Goal: Transaction & Acquisition: Obtain resource

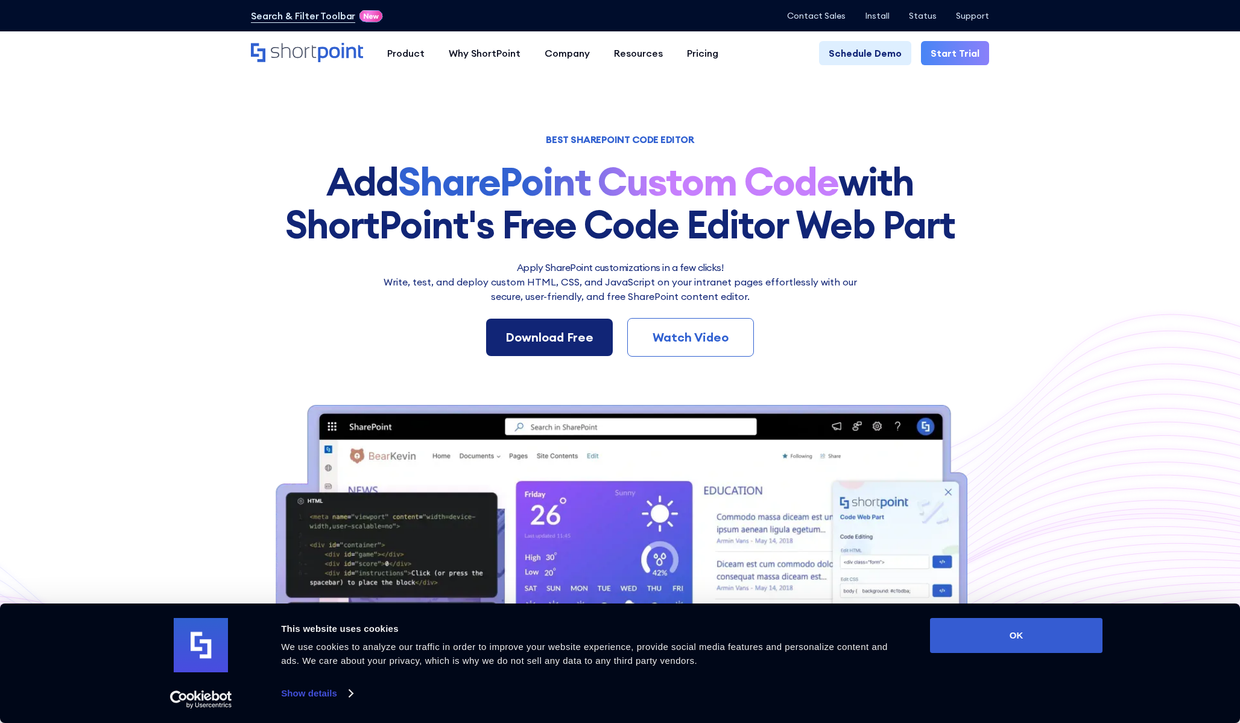
click at [565, 331] on div "Download Free" at bounding box center [549, 337] width 88 height 18
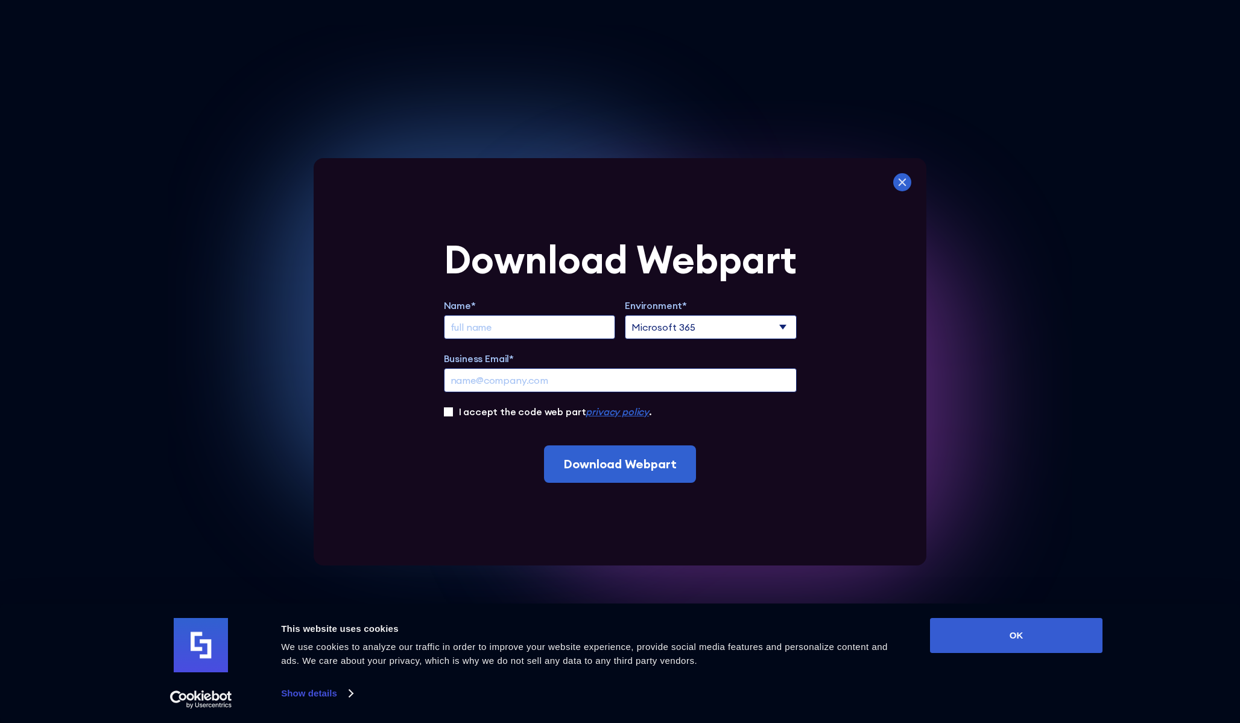
click at [900, 183] on icon at bounding box center [903, 182] width 8 height 8
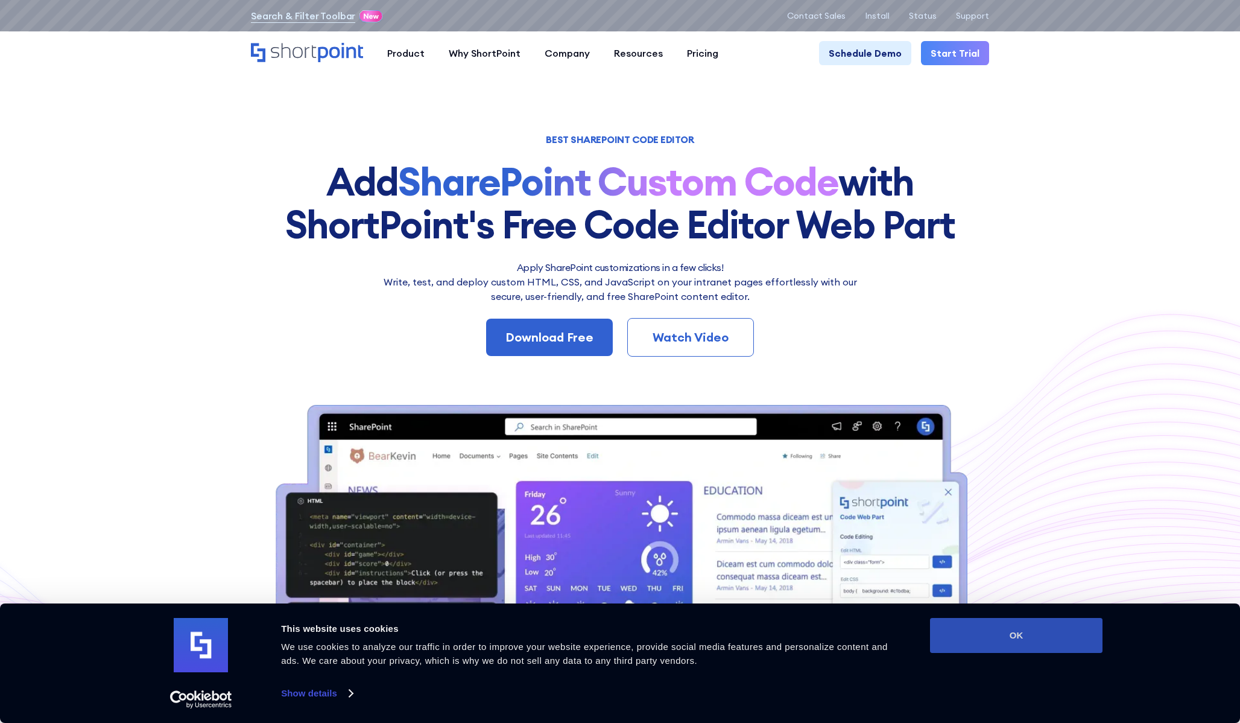
click at [1008, 636] on button "OK" at bounding box center [1016, 635] width 172 height 35
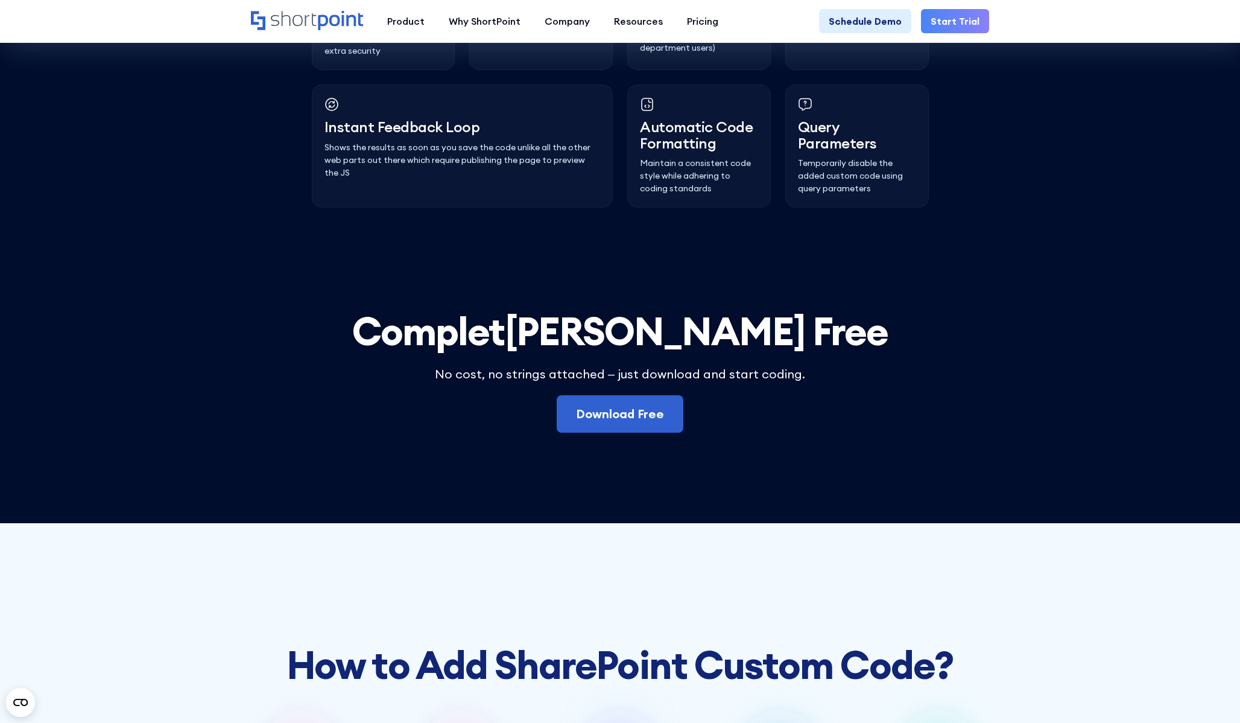
scroll to position [3397, 0]
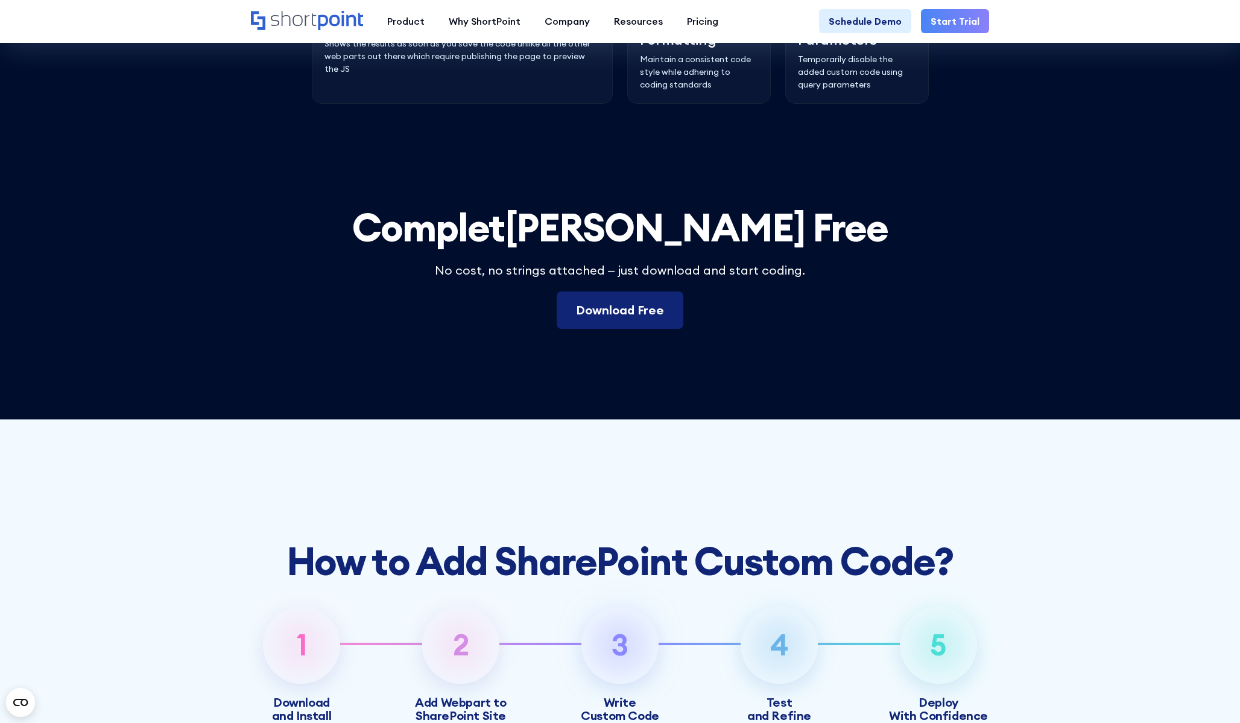
click at [644, 329] on link "Download Free" at bounding box center [620, 309] width 127 height 37
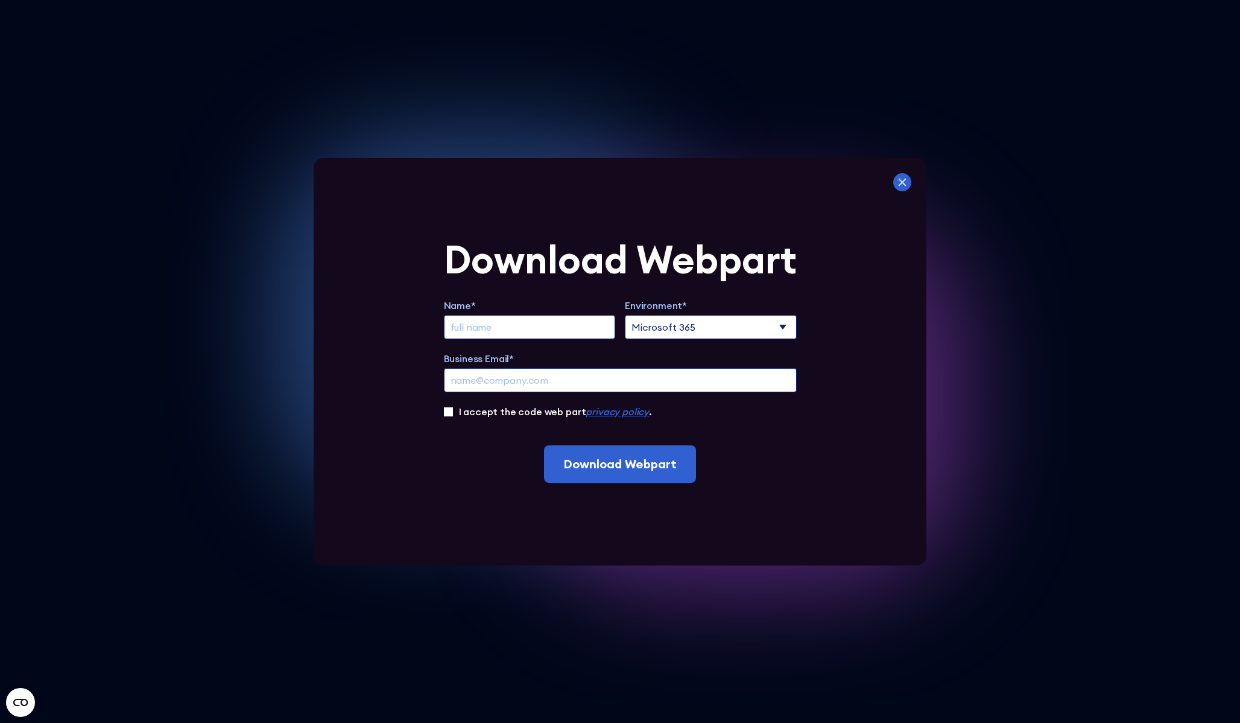
click at [901, 185] on icon at bounding box center [902, 182] width 18 height 18
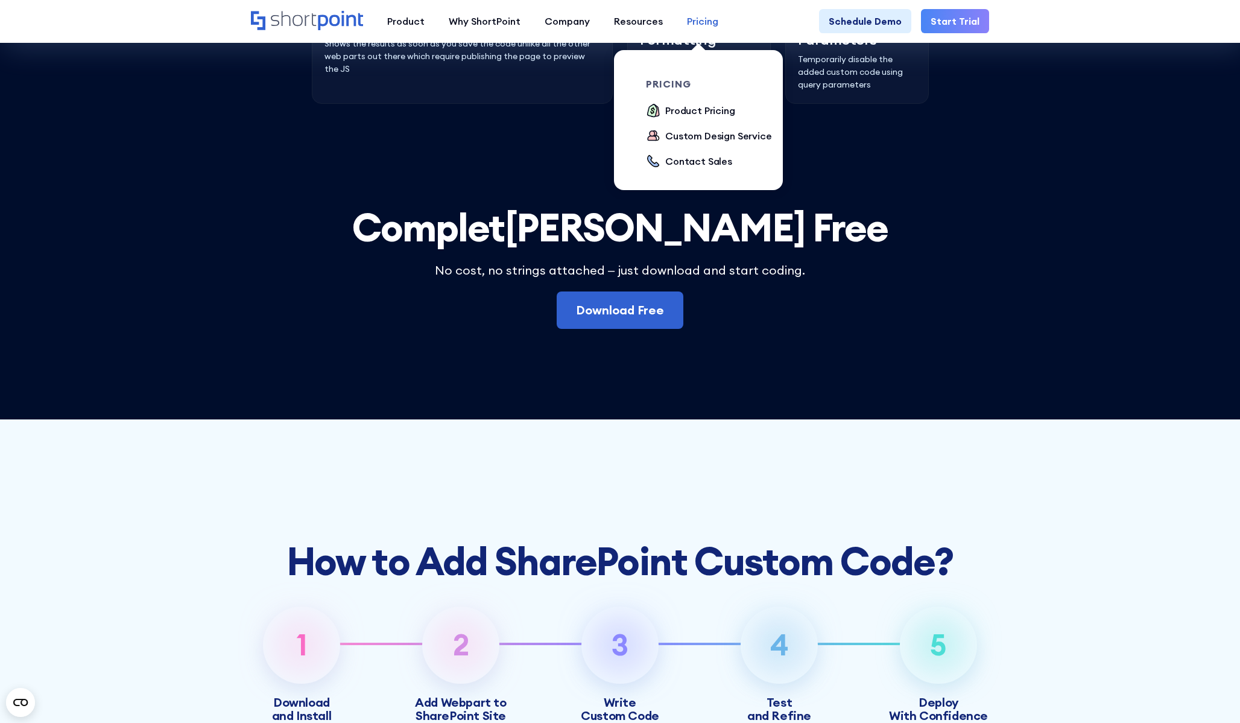
click at [699, 23] on div "Pricing" at bounding box center [702, 21] width 31 height 14
click at [683, 110] on div "Product Pricing" at bounding box center [700, 110] width 70 height 14
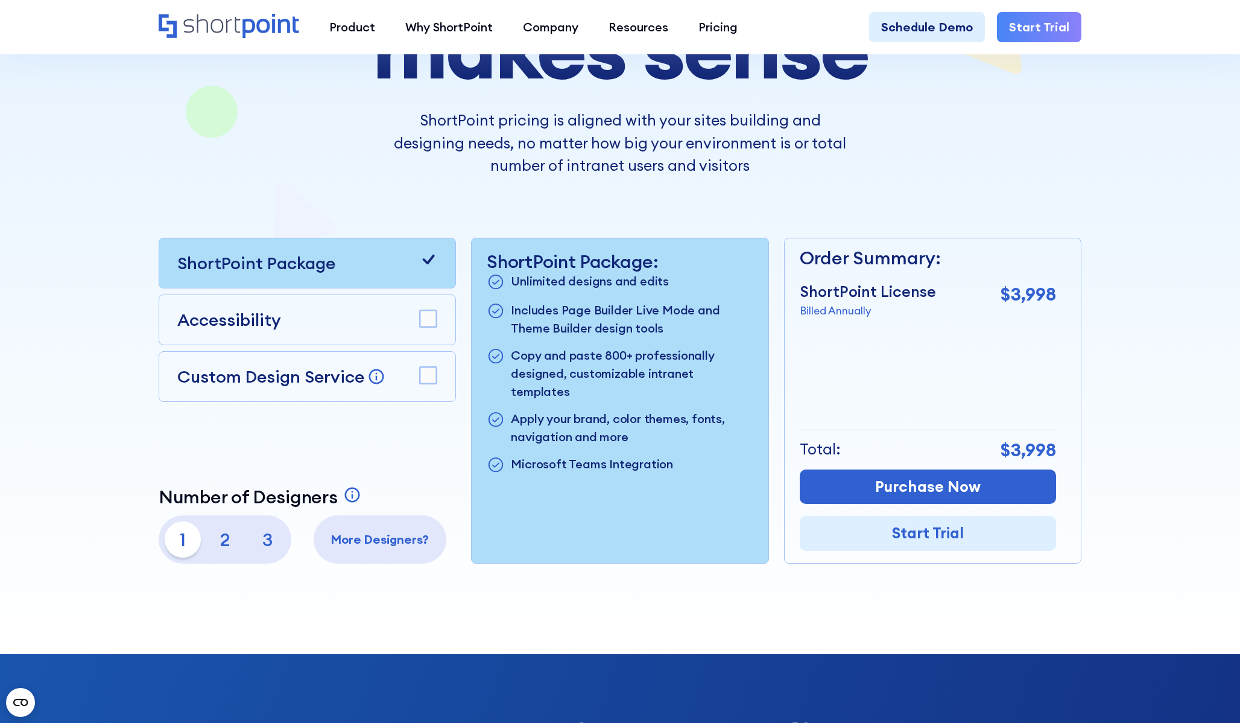
scroll to position [274, 0]
